Goal: Download file/media

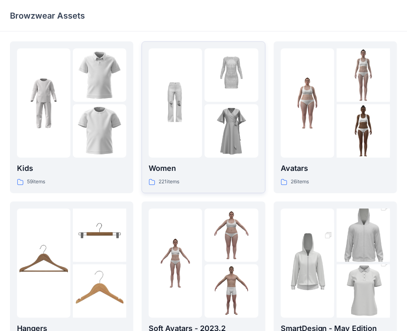
click at [183, 162] on div "Women 221 items" at bounding box center [203, 117] width 109 height 138
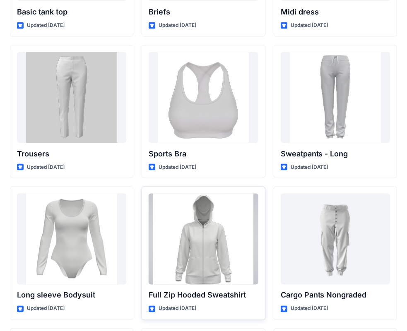
scroll to position [6949, 0]
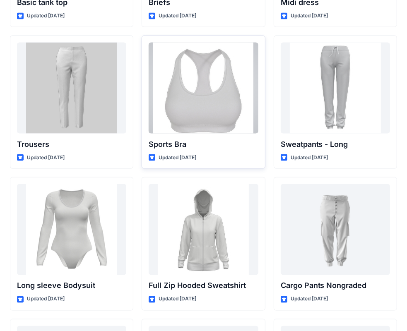
click at [186, 122] on div at bounding box center [203, 88] width 109 height 91
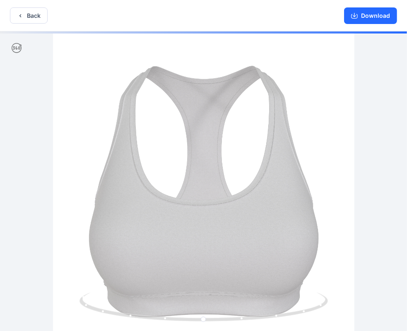
click at [331, 240] on div at bounding box center [203, 181] width 407 height 301
click at [319, 241] on div at bounding box center [203, 181] width 407 height 301
click at [329, 243] on div at bounding box center [203, 181] width 407 height 301
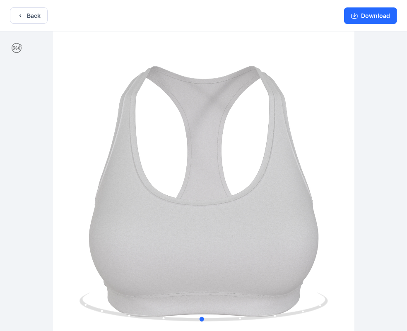
drag, startPoint x: 306, startPoint y: 280, endPoint x: 305, endPoint y: 271, distance: 8.7
click at [305, 271] on div at bounding box center [203, 181] width 407 height 301
click at [367, 14] on button "Download" at bounding box center [370, 15] width 53 height 17
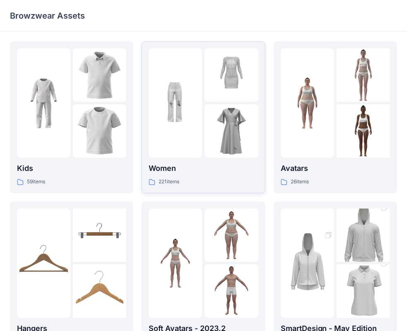
click at [204, 169] on p "Women" at bounding box center [203, 169] width 109 height 12
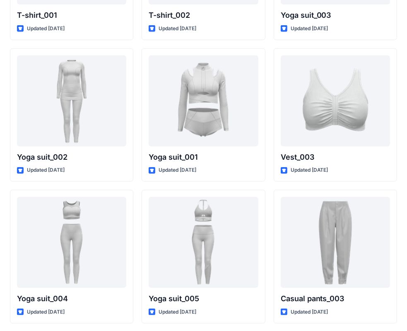
scroll to position [4436, 0]
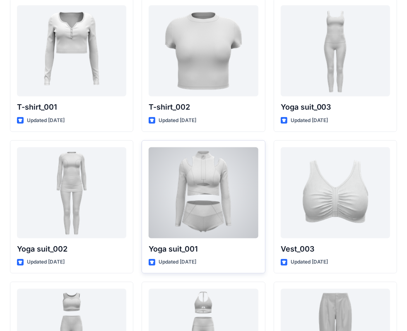
click at [185, 181] on div at bounding box center [203, 192] width 109 height 91
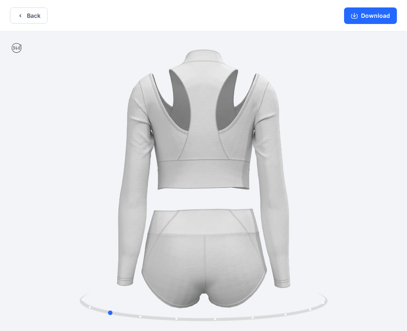
drag, startPoint x: 244, startPoint y: 173, endPoint x: 216, endPoint y: 172, distance: 28.1
click at [138, 175] on div at bounding box center [203, 181] width 407 height 301
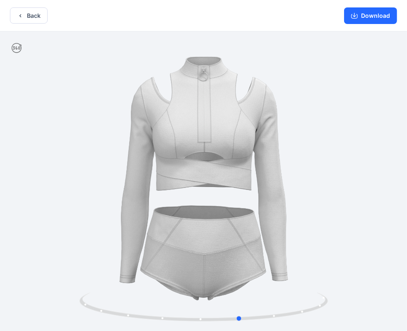
drag, startPoint x: 244, startPoint y: 171, endPoint x: 139, endPoint y: 175, distance: 105.6
click at [139, 175] on div at bounding box center [203, 181] width 407 height 301
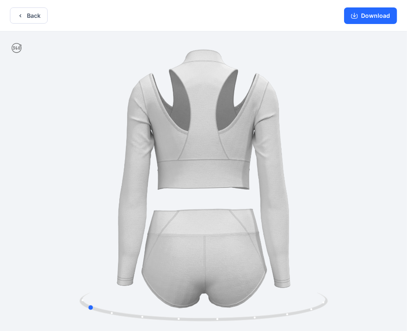
drag, startPoint x: 248, startPoint y: 164, endPoint x: 95, endPoint y: 170, distance: 153.6
click at [95, 170] on div at bounding box center [203, 181] width 407 height 301
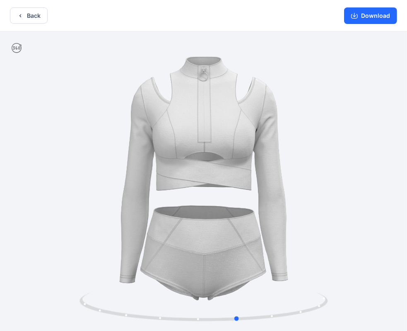
drag, startPoint x: 243, startPoint y: 164, endPoint x: 146, endPoint y: 170, distance: 97.4
click at [146, 170] on div at bounding box center [203, 181] width 407 height 301
drag, startPoint x: 231, startPoint y: 175, endPoint x: 216, endPoint y: 179, distance: 15.5
click at [216, 179] on div at bounding box center [203, 181] width 407 height 301
click at [378, 17] on button "Download" at bounding box center [370, 15] width 53 height 17
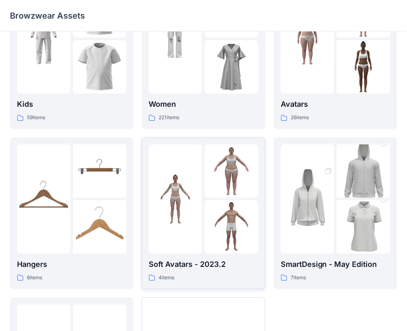
scroll to position [83, 0]
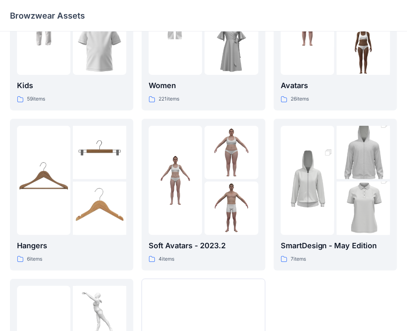
click at [323, 252] on div "SmartDesign - May Edition 7 items" at bounding box center [334, 252] width 109 height 24
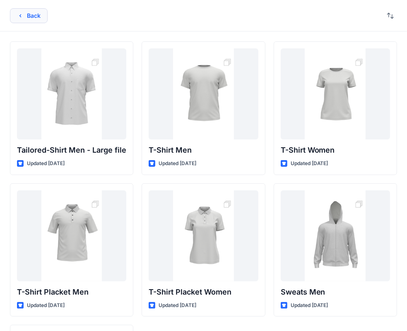
click at [25, 22] on button "Back" at bounding box center [29, 15] width 38 height 15
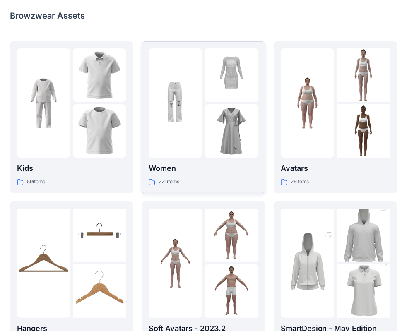
click at [201, 172] on p "Women" at bounding box center [203, 169] width 109 height 12
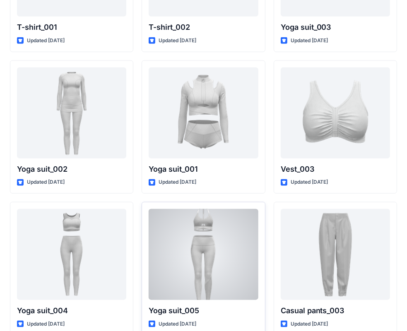
scroll to position [4519, 0]
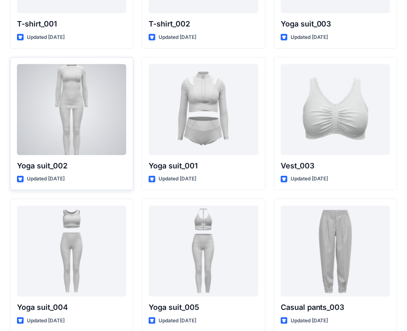
click at [81, 119] on div at bounding box center [71, 109] width 109 height 91
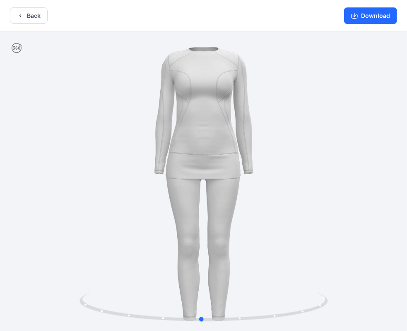
click at [235, 151] on div at bounding box center [203, 181] width 407 height 301
click at [28, 17] on button "Back" at bounding box center [29, 15] width 38 height 16
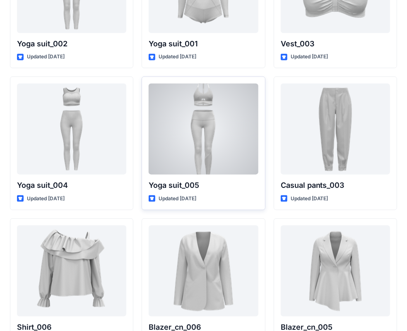
scroll to position [4643, 0]
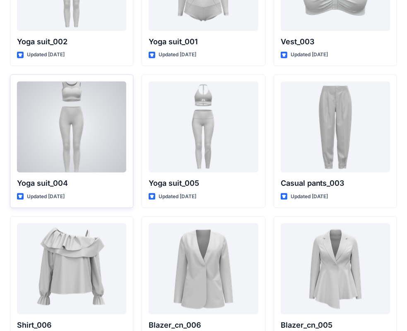
click at [78, 132] on div at bounding box center [71, 126] width 109 height 91
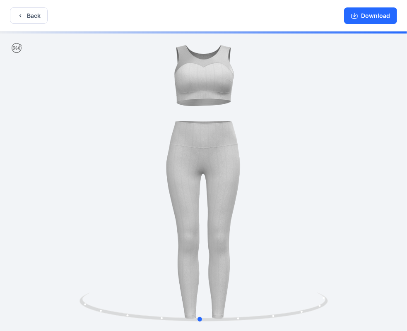
drag, startPoint x: 230, startPoint y: 169, endPoint x: 235, endPoint y: 171, distance: 5.4
click at [235, 171] on div at bounding box center [203, 181] width 407 height 301
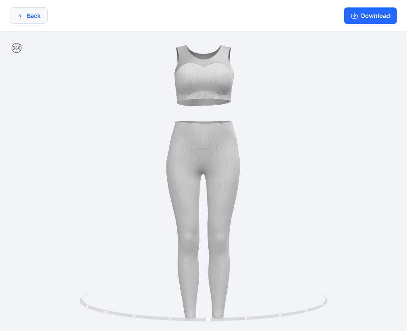
click at [23, 14] on icon "button" at bounding box center [20, 15] width 7 height 7
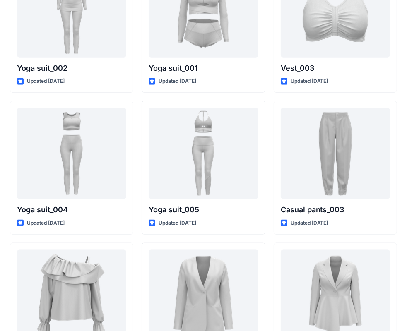
scroll to position [4593, 0]
